Goal: Find specific page/section: Find specific page/section

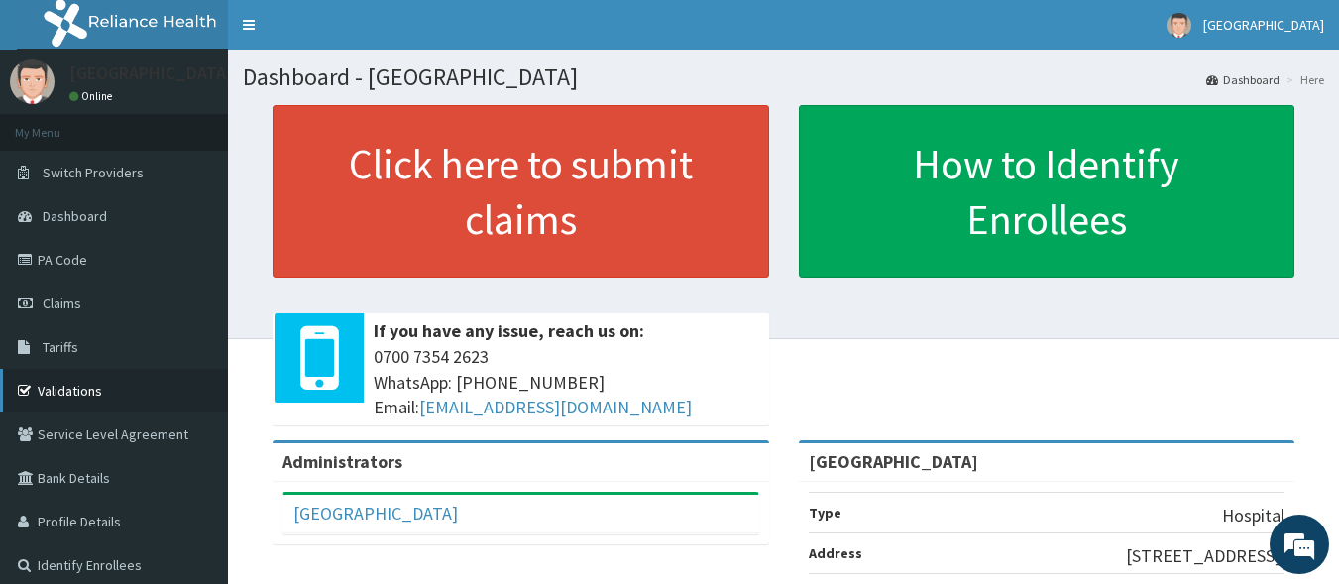
click at [80, 385] on link "Validations" at bounding box center [114, 391] width 228 height 44
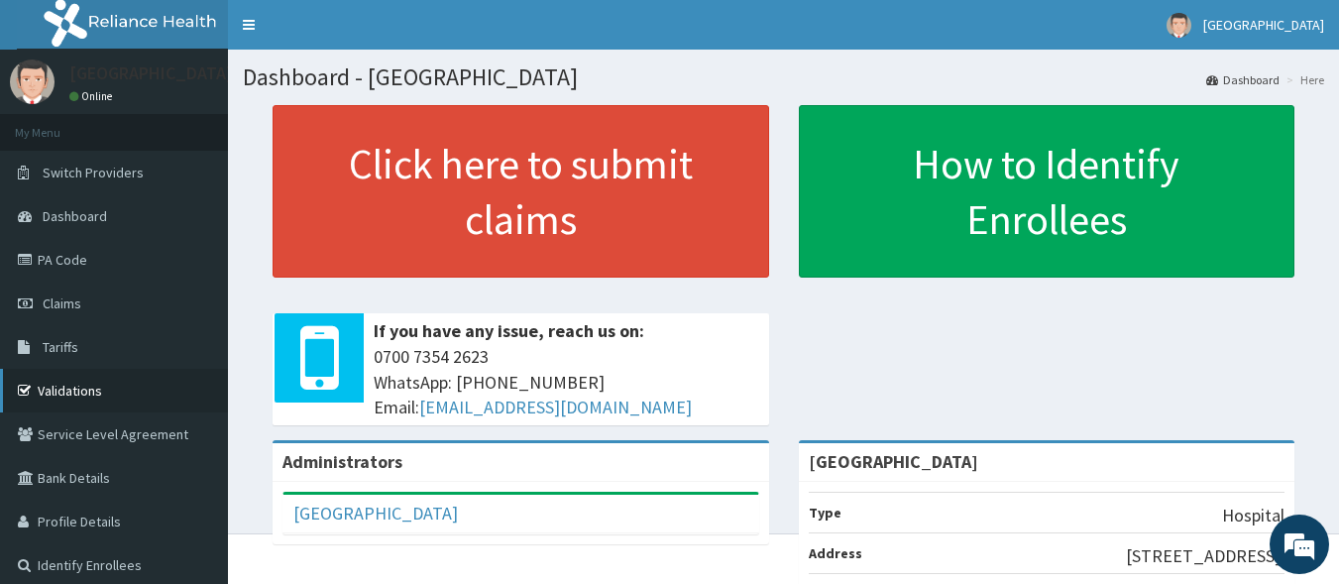
click at [97, 395] on link "Validations" at bounding box center [114, 391] width 228 height 44
